Goal: Transaction & Acquisition: Purchase product/service

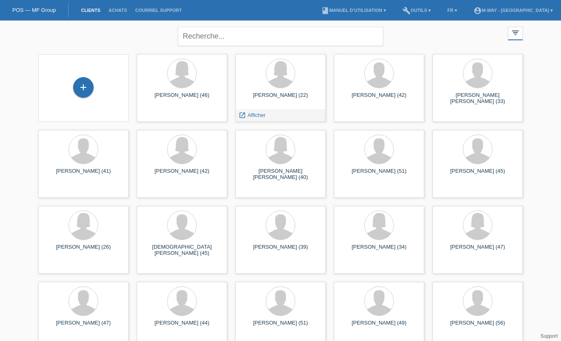
click at [248, 114] on span "Afficher" at bounding box center [257, 115] width 18 height 6
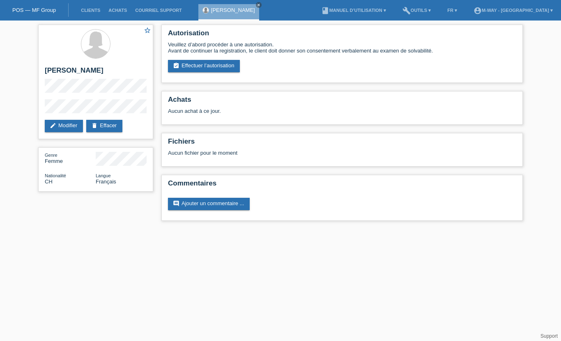
click at [202, 66] on link "assignment_turned_in Effectuer l’autorisation" at bounding box center [204, 66] width 72 height 12
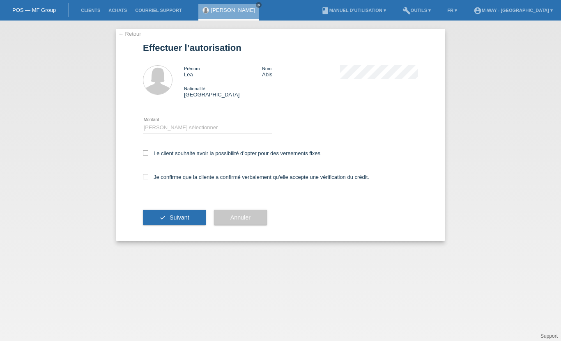
click at [159, 142] on div "Veuillez sélectionner CHF 1.00 - CHF 499.00 CHF 500.00 - CHF 1'999.00 CHF 2'000…" at bounding box center [207, 128] width 129 height 28
click at [150, 129] on select "Veuillez sélectionner CHF 1.00 - CHF 499.00 CHF 500.00 - CHF 1'999.00 CHF 2'000…" at bounding box center [207, 128] width 129 height 10
select select "3"
click at [145, 147] on div "Le client souhaite avoir la possibilité d’opter pour des versements fixes" at bounding box center [280, 154] width 275 height 24
click at [145, 154] on icon at bounding box center [145, 152] width 5 height 5
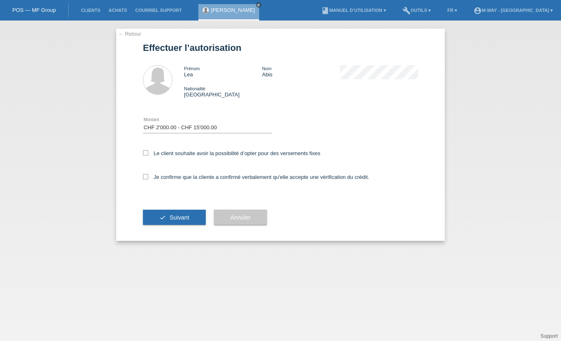
click at [145, 154] on input "Le client souhaite avoir la possibilité d’opter pour des versements fixes" at bounding box center [145, 152] width 5 height 5
checkbox input "true"
click at [147, 180] on input "Je confirme que la cliente a confirmé verbalement qu'elle accepte une vérificat…" at bounding box center [145, 176] width 5 height 5
checkbox input "true"
click at [168, 226] on button "check Suivant" at bounding box center [174, 218] width 63 height 16
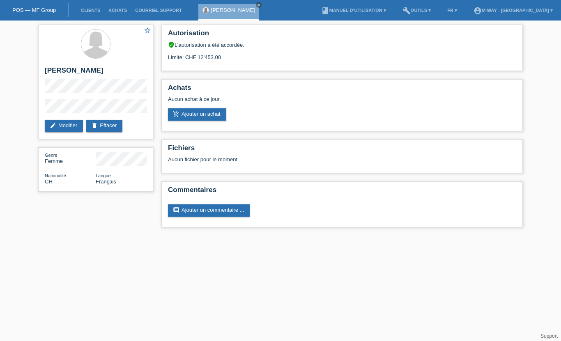
click at [214, 121] on link "add_shopping_cart Ajouter un achat" at bounding box center [197, 114] width 58 height 12
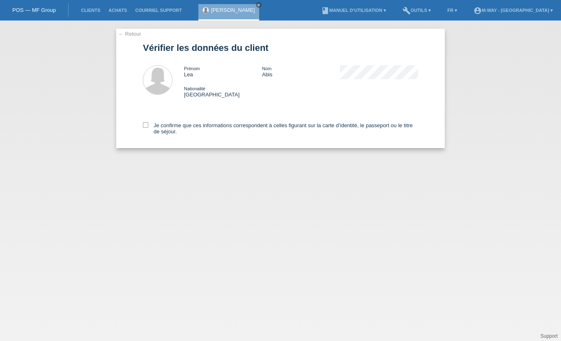
click at [141, 126] on div "← Retour Vérifier les données du client Prénom Lea Nom Abis Nationalité Suisse" at bounding box center [280, 89] width 329 height 120
click at [143, 125] on icon at bounding box center [145, 124] width 5 height 5
click at [143, 125] on input "Je confirme que ces informations correspondent à celles figurant sur la carte d…" at bounding box center [145, 124] width 5 height 5
checkbox input "true"
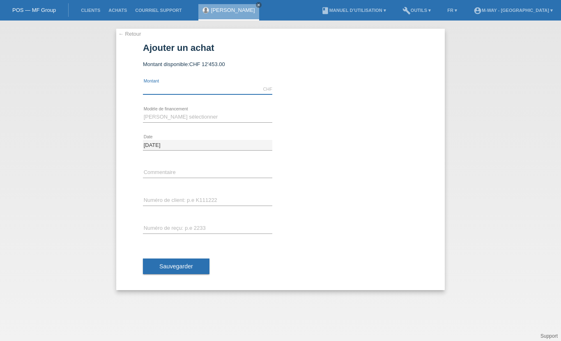
click at [151, 86] on input "text" at bounding box center [207, 89] width 129 height 10
type input "3569.15"
click at [168, 113] on select "Veuillez sélectionner Taux fixes Achat sur facture avec paiement partiel" at bounding box center [207, 117] width 129 height 10
select select "77"
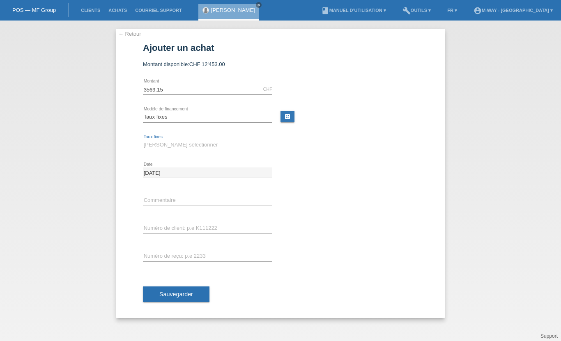
click at [168, 141] on select "Veuillez sélectionner 4 versements 5 versements 6 versements 7 versements 8 ver…" at bounding box center [207, 145] width 129 height 10
select select "172"
click at [156, 198] on input "text" at bounding box center [207, 201] width 129 height 10
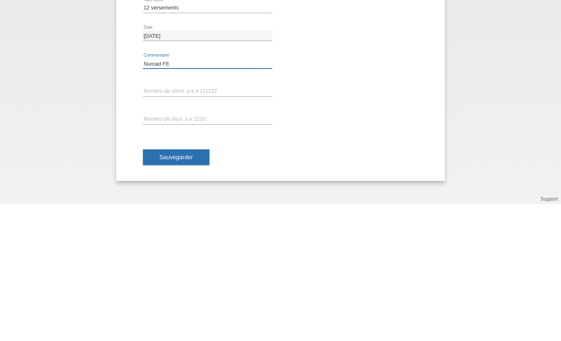
type input "Nuroad FE"
click at [172, 223] on input "text" at bounding box center [207, 228] width 129 height 10
type input "K041355"
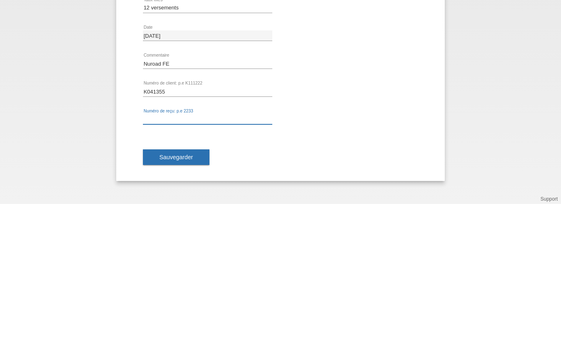
click at [161, 251] on input "text" at bounding box center [207, 256] width 129 height 10
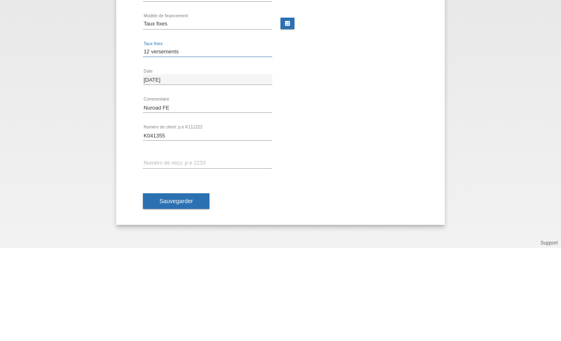
click at [219, 140] on select "Veuillez sélectionner 4 versements 5 versements 6 versements 7 versements 8 ver…" at bounding box center [207, 145] width 129 height 10
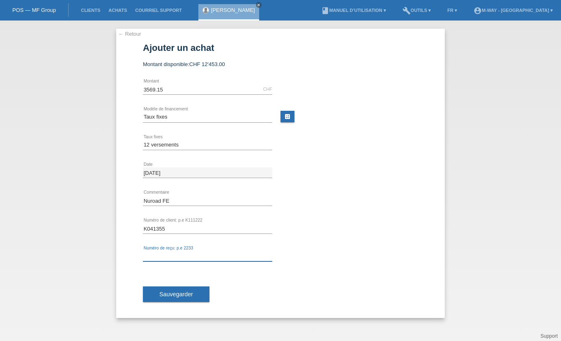
click at [176, 257] on input "text" at bounding box center [207, 256] width 129 height 10
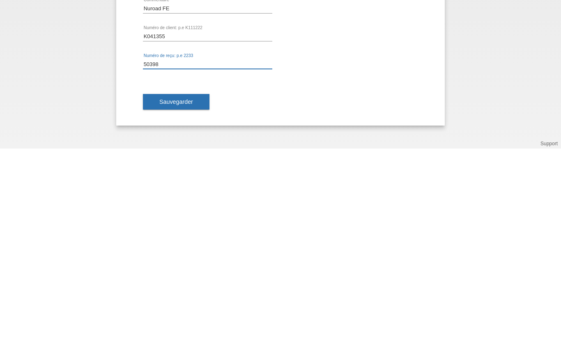
type input "50398"
click at [167, 291] on span "Sauvegarder" at bounding box center [176, 294] width 34 height 7
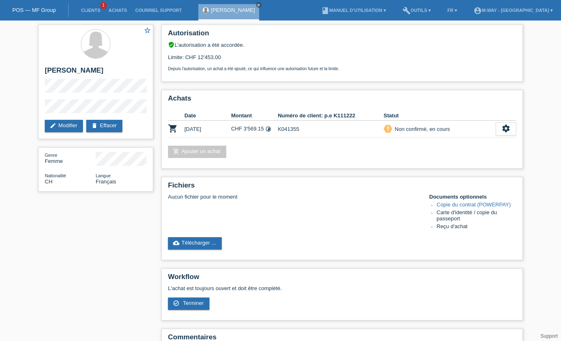
click at [504, 136] on div "settings" at bounding box center [506, 128] width 21 height 13
click at [491, 175] on div "check_circle_outline Terminer" at bounding box center [496, 173] width 91 height 12
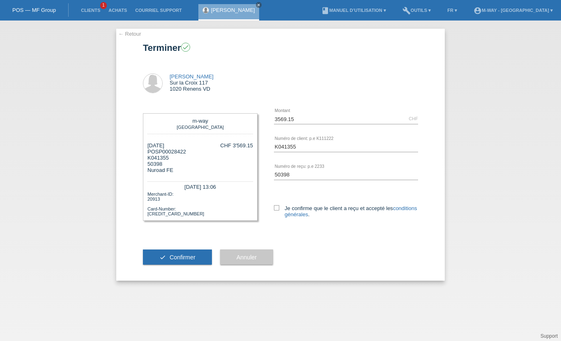
click at [281, 212] on label "Je confirme que le client a reçu et accepté les conditions générales ." at bounding box center [346, 211] width 144 height 12
click at [279, 211] on input "Je confirme que le client a reçu et accepté les conditions générales ." at bounding box center [276, 207] width 5 height 5
checkbox input "true"
click at [180, 261] on span "Confirmer" at bounding box center [183, 257] width 26 height 7
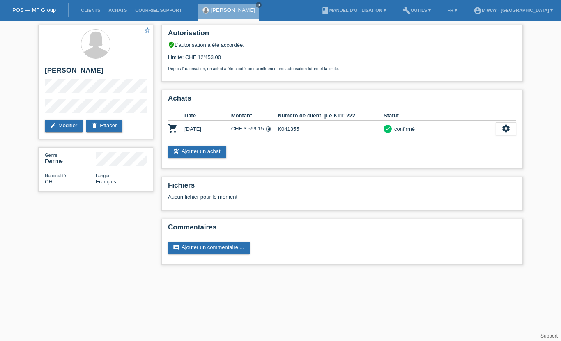
click at [60, 132] on link "edit Modifier" at bounding box center [64, 126] width 38 height 12
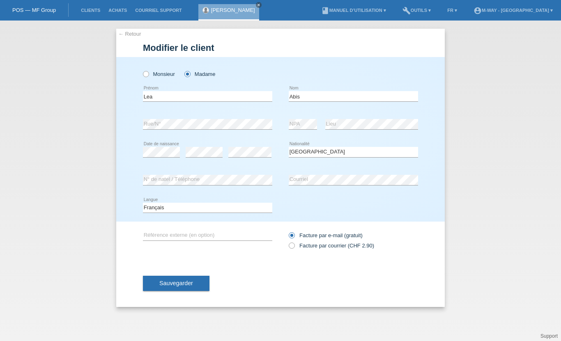
select select "CH"
click at [166, 284] on span "Sauvegarder" at bounding box center [176, 283] width 34 height 7
